Goal: Find specific page/section: Find specific page/section

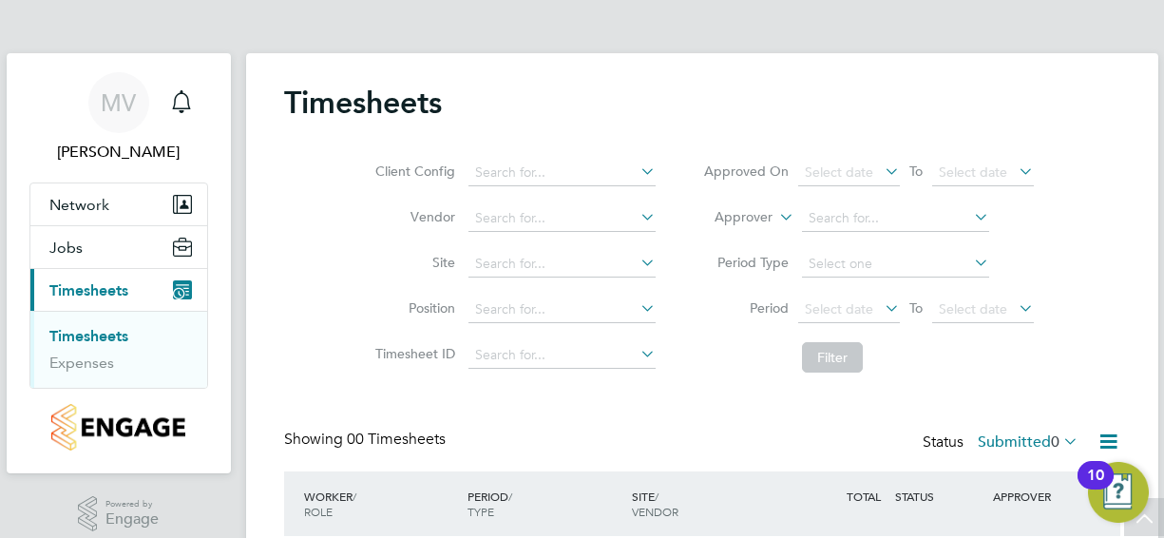
scroll to position [154, 0]
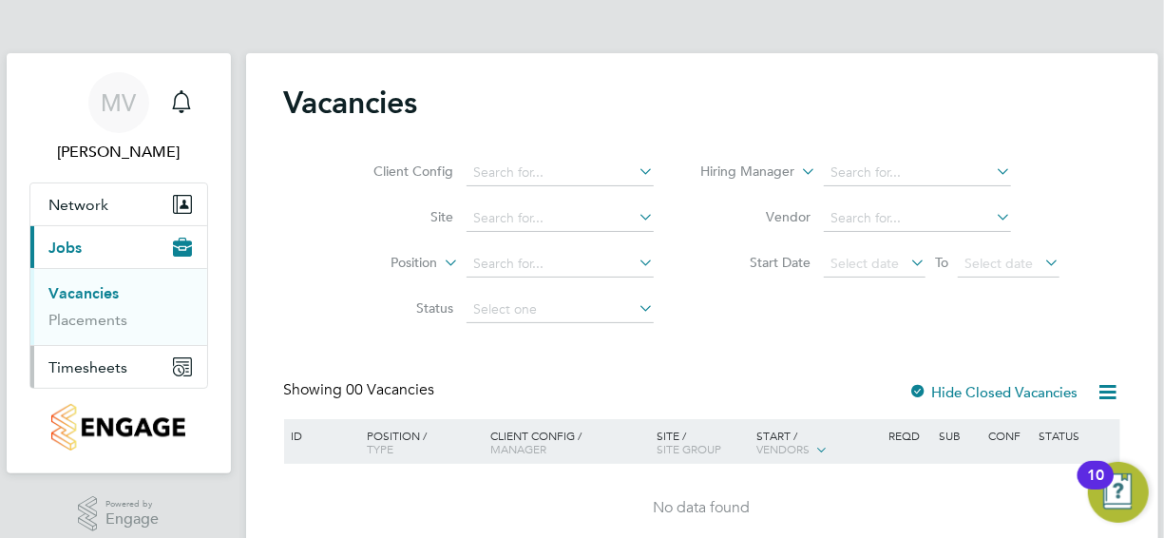
click at [94, 361] on span "Timesheets" at bounding box center [88, 367] width 79 height 18
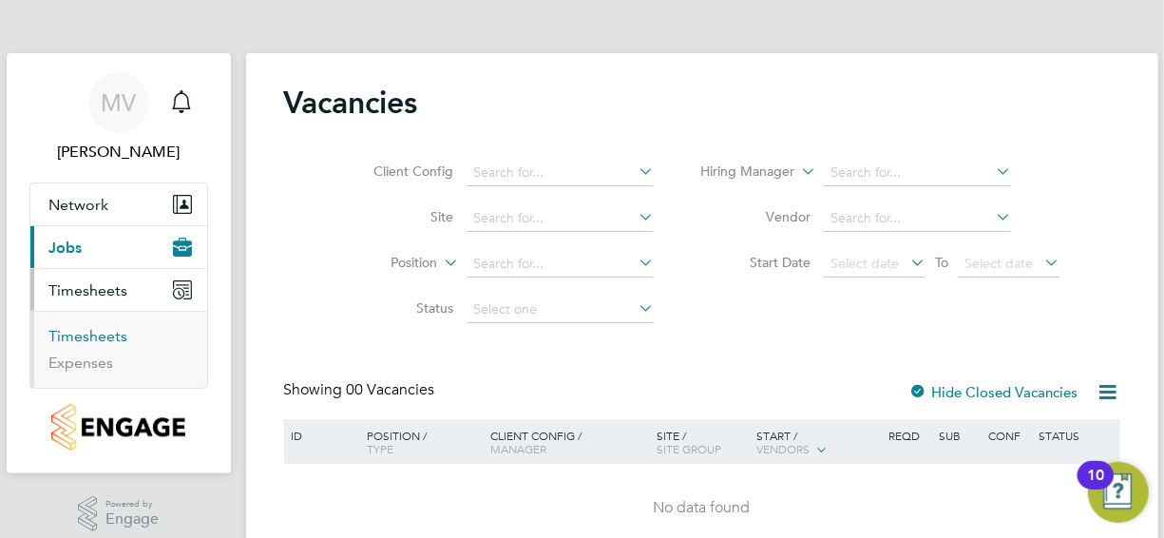
click at [85, 331] on link "Timesheets" at bounding box center [88, 336] width 79 height 18
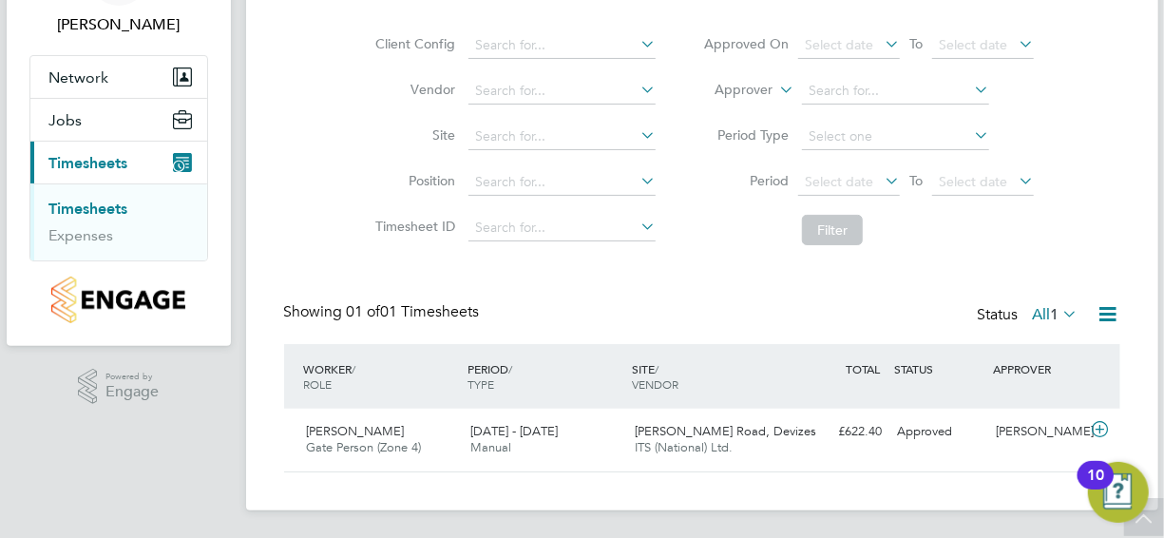
scroll to position [129, 0]
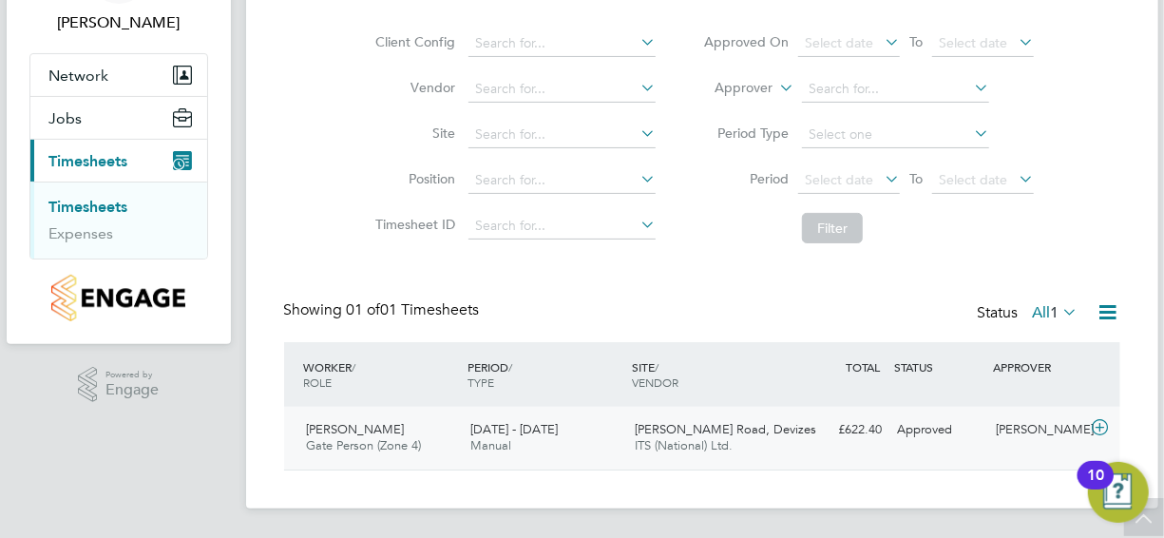
click at [1100, 426] on icon at bounding box center [1100, 427] width 24 height 15
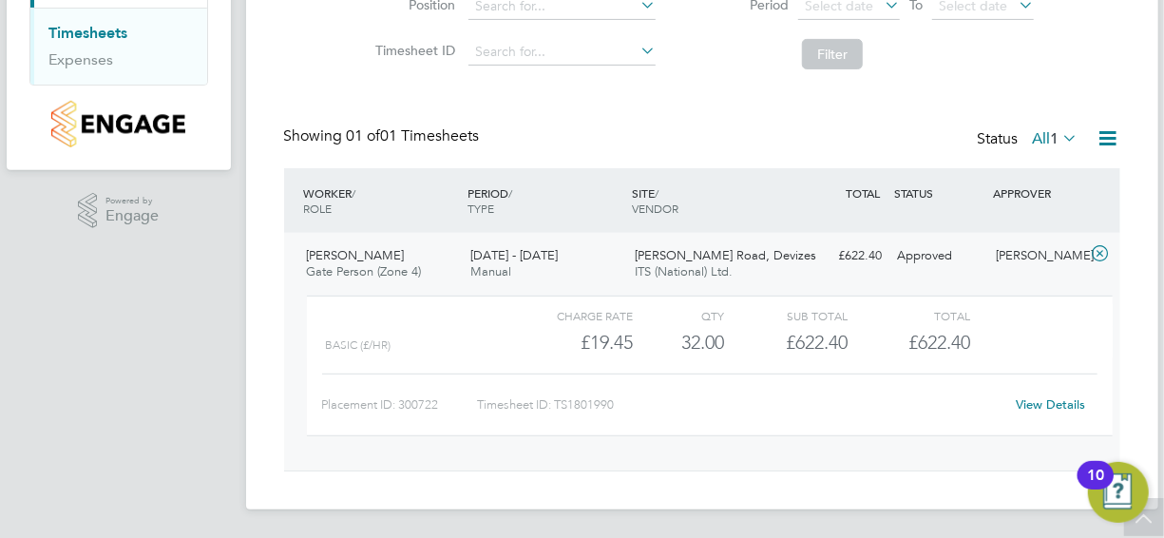
scroll to position [0, 0]
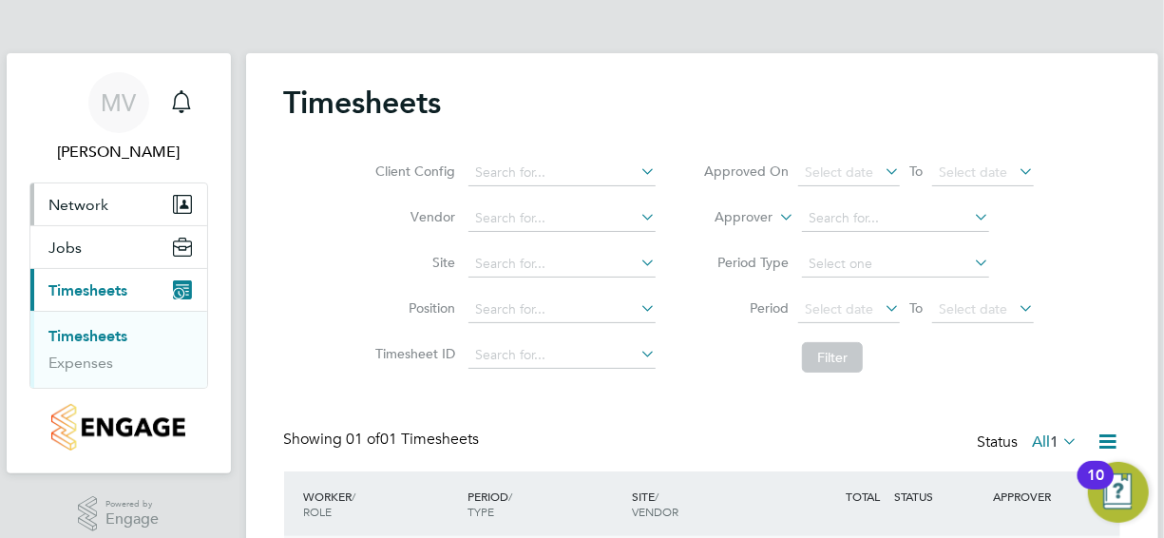
click at [66, 205] on span "Network" at bounding box center [79, 205] width 60 height 18
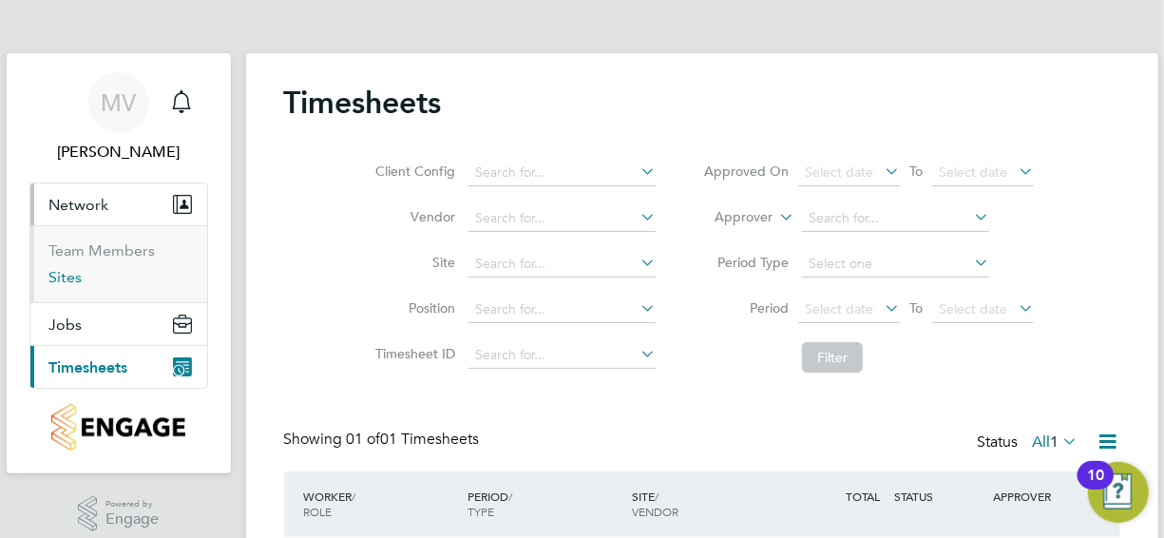
click at [66, 268] on link "Sites" at bounding box center [65, 277] width 33 height 18
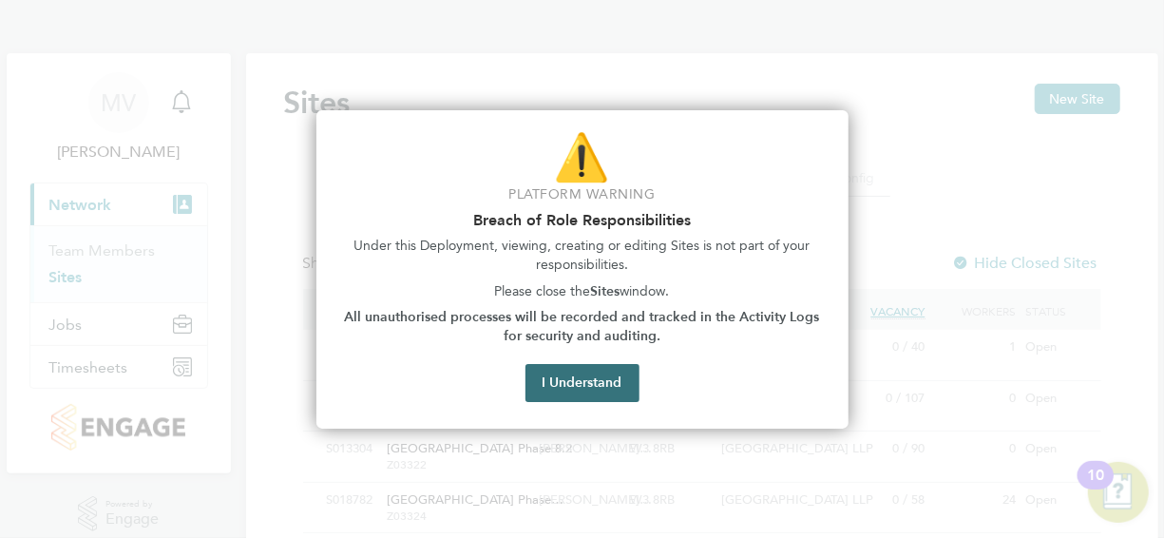
click at [590, 369] on button "I Understand" at bounding box center [583, 383] width 114 height 38
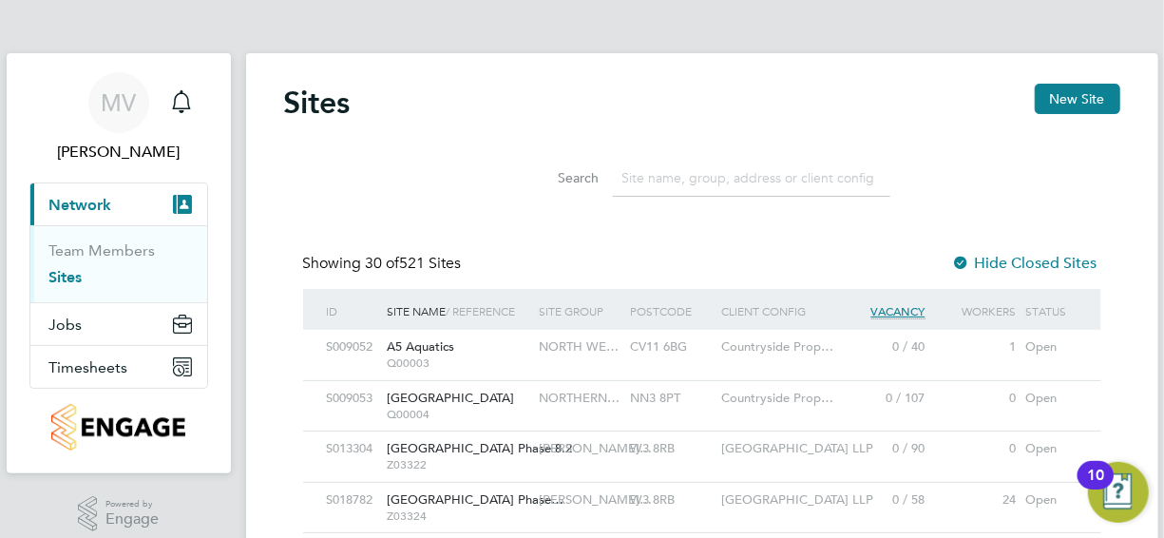
click at [681, 182] on input at bounding box center [752, 178] width 278 height 37
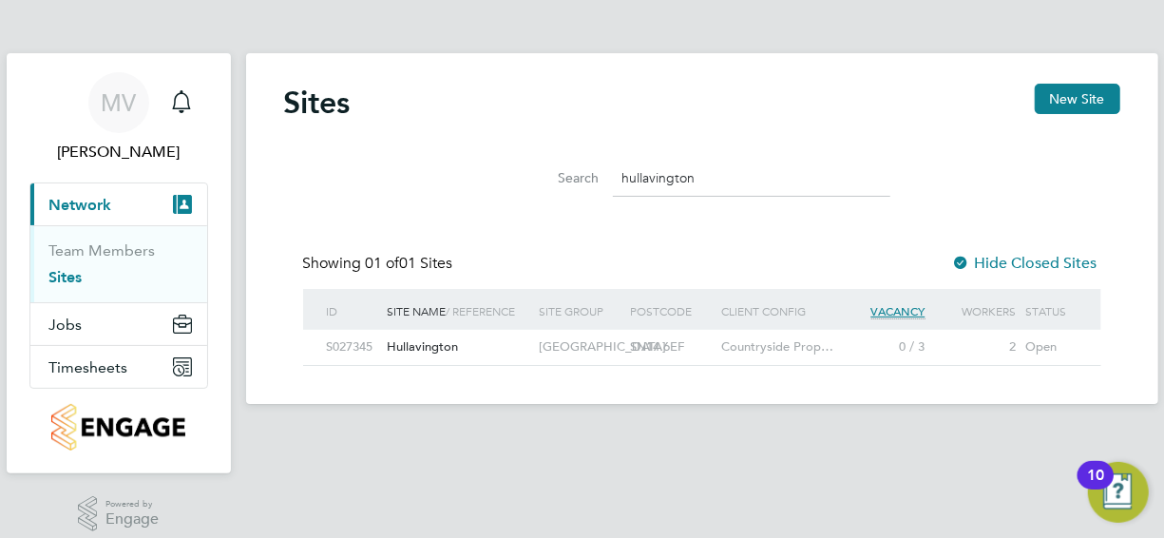
type input "hullavington"
click at [431, 348] on span "Hullavington" at bounding box center [423, 346] width 71 height 16
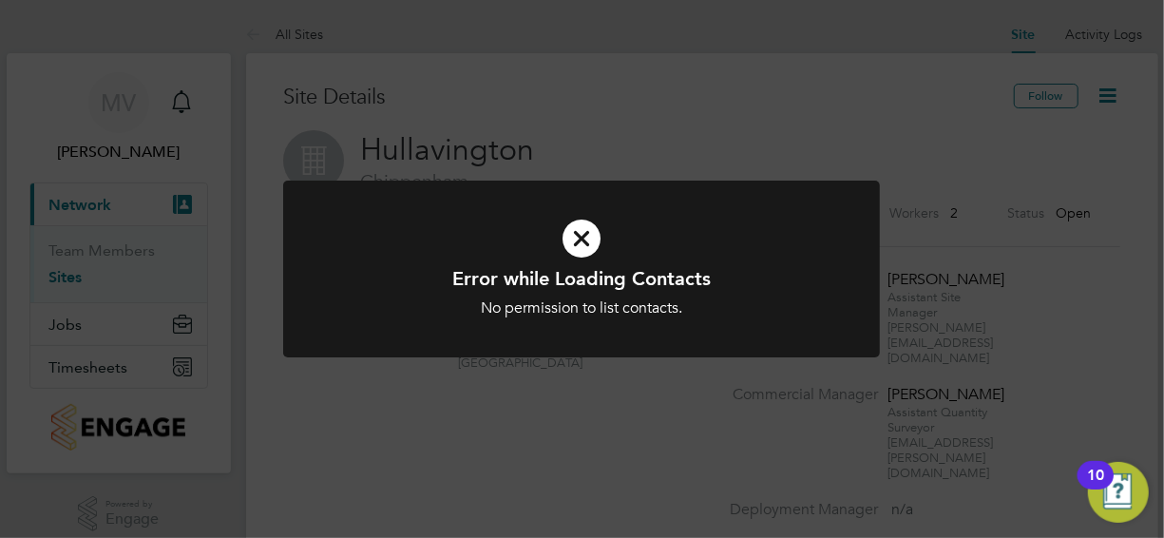
click at [582, 237] on icon at bounding box center [582, 238] width 494 height 74
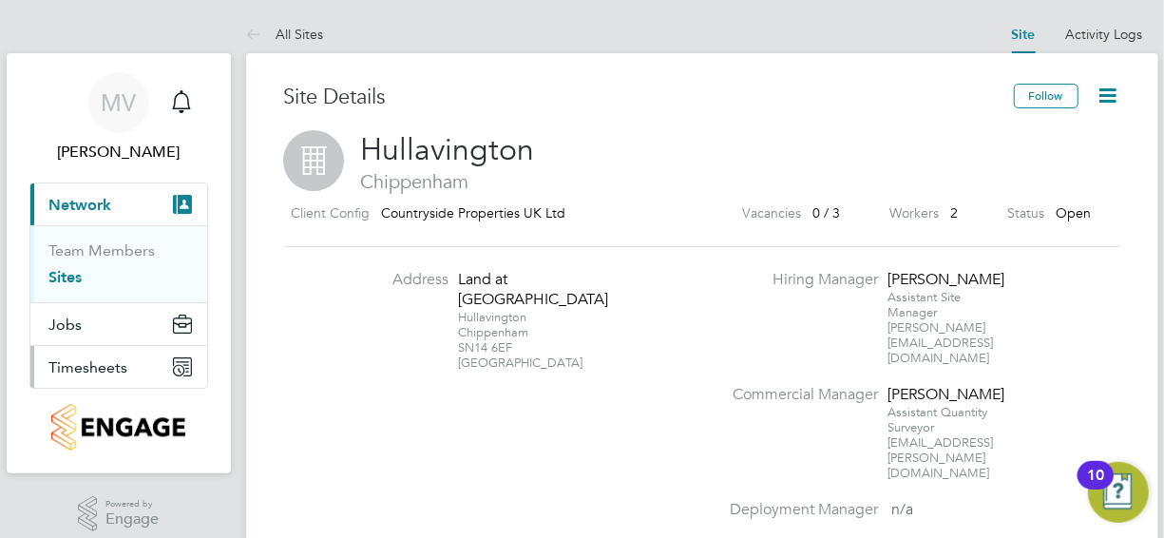
click at [75, 364] on span "Timesheets" at bounding box center [88, 367] width 79 height 18
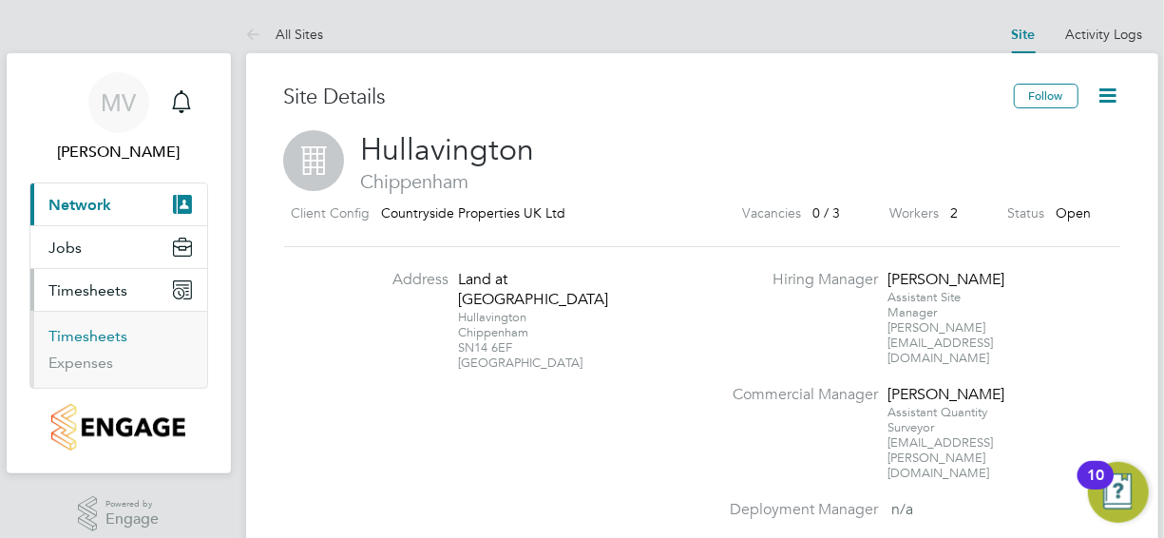
click at [73, 330] on link "Timesheets" at bounding box center [88, 336] width 79 height 18
